Goal: Task Accomplishment & Management: Use online tool/utility

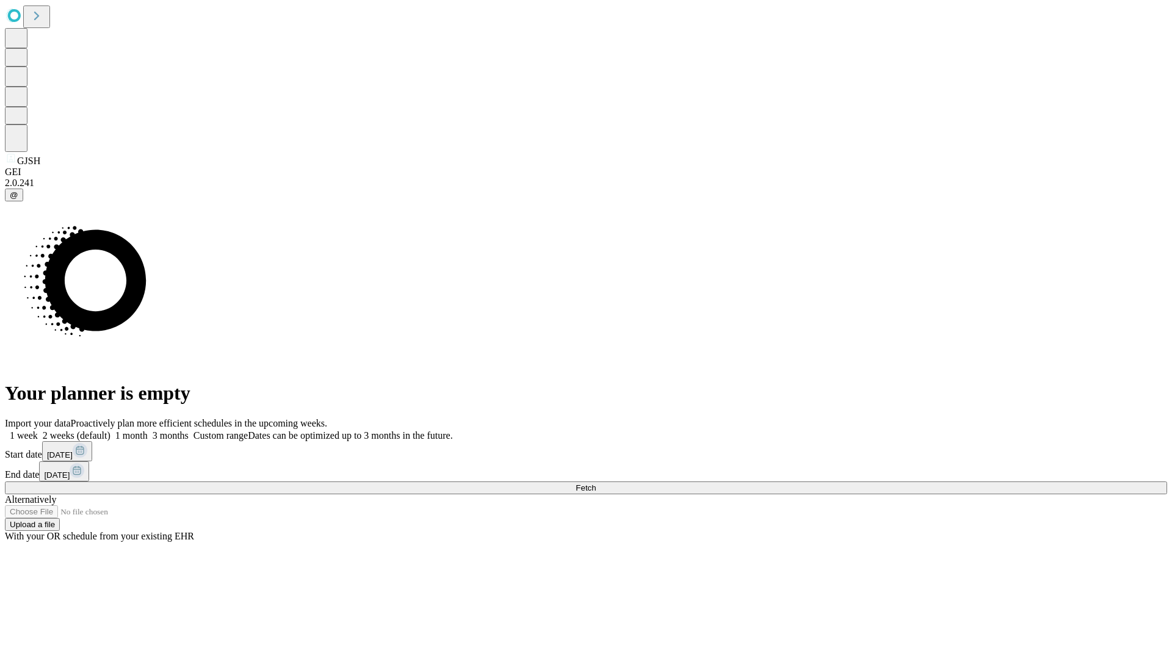
click at [596, 483] on span "Fetch" at bounding box center [585, 487] width 20 height 9
